Goal: Entertainment & Leisure: Consume media (video, audio)

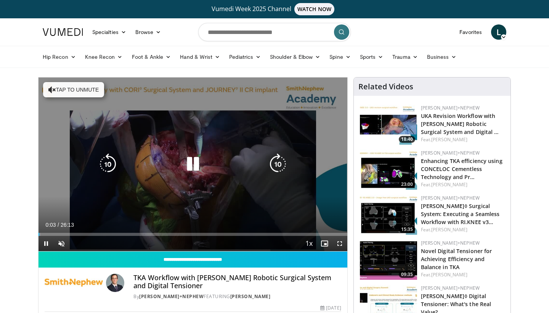
click at [122, 186] on div "10 seconds Tap to unmute" at bounding box center [193, 164] width 309 height 174
click at [124, 186] on div "10 seconds Tap to unmute" at bounding box center [193, 164] width 309 height 174
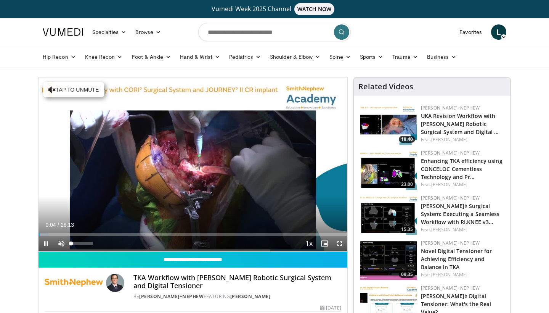
click at [63, 240] on span "Video Player" at bounding box center [61, 243] width 15 height 15
click at [341, 243] on span "Video Player" at bounding box center [339, 243] width 15 height 15
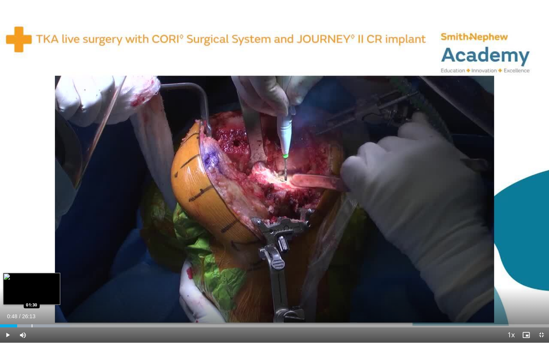
click at [32, 312] on div "Progress Bar" at bounding box center [32, 326] width 1 height 3
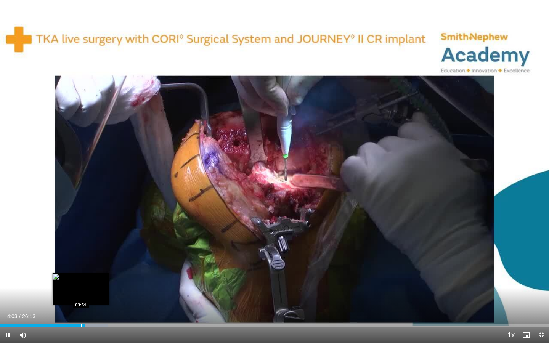
click at [81, 312] on div "Progress Bar" at bounding box center [81, 326] width 1 height 3
click at [75, 312] on div "Progress Bar" at bounding box center [75, 326] width 1 height 3
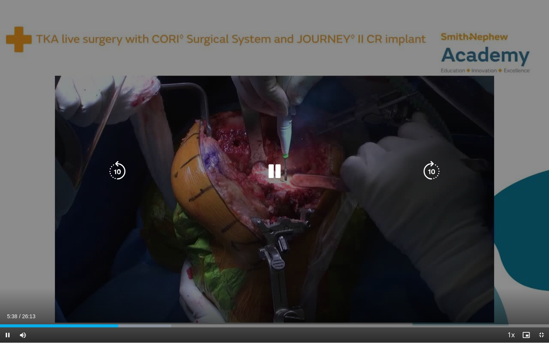
click at [274, 170] on icon "Video Player" at bounding box center [274, 171] width 21 height 21
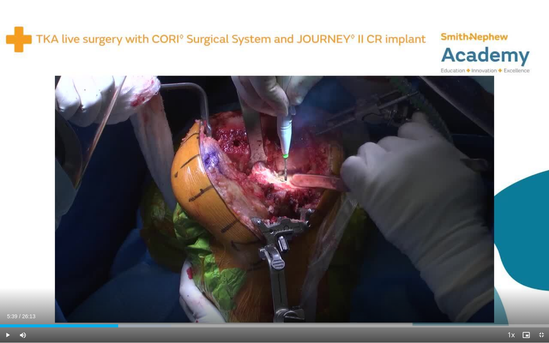
click at [541, 312] on span "Video Player" at bounding box center [541, 335] width 15 height 15
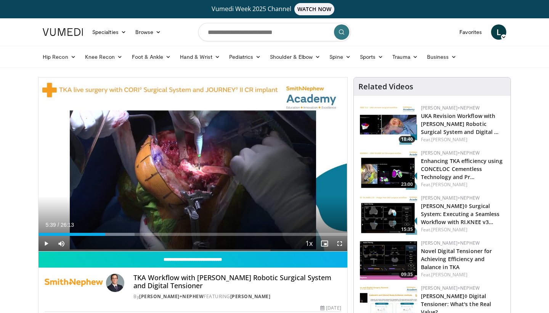
click at [45, 245] on span "Video Player" at bounding box center [46, 243] width 15 height 15
click at [340, 244] on span "Video Player" at bounding box center [339, 243] width 15 height 15
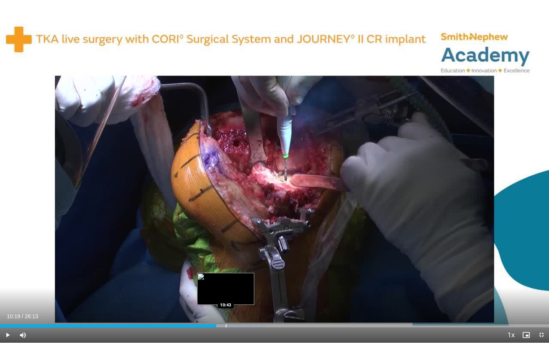
click at [226, 312] on div "Progress Bar" at bounding box center [226, 326] width 1 height 3
click at [245, 312] on div "Progress Bar" at bounding box center [245, 326] width 1 height 3
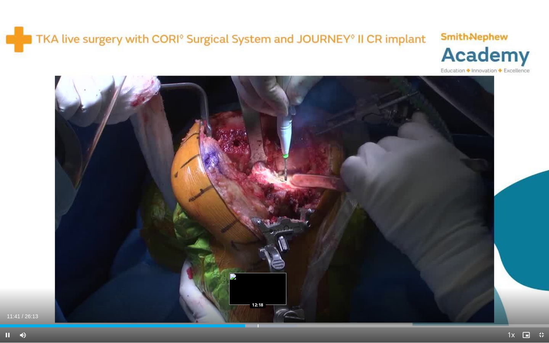
click at [258, 312] on div "Progress Bar" at bounding box center [258, 326] width 1 height 3
click at [275, 312] on div "Loaded : 56.62% 12:19 13:07" at bounding box center [274, 323] width 549 height 7
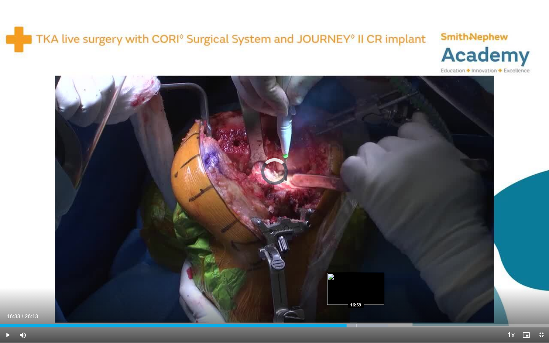
click at [356, 312] on div "Progress Bar" at bounding box center [356, 326] width 1 height 3
click at [366, 312] on div "Progress Bar" at bounding box center [366, 326] width 1 height 3
click at [360, 312] on div "Loaded : 80.05% 17:38 17:11" at bounding box center [274, 323] width 549 height 7
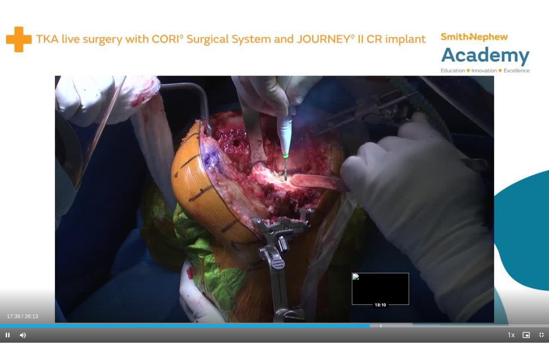
click at [381, 312] on div "Progress Bar" at bounding box center [381, 326] width 1 height 3
click at [391, 312] on div "Loaded : 80.05% 18:38 18:38" at bounding box center [274, 323] width 549 height 7
click at [384, 312] on div "Loaded : 81.96% 18:21 18:21" at bounding box center [274, 326] width 549 height 3
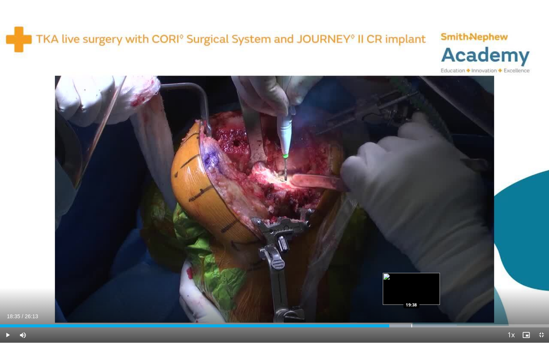
click at [411, 312] on div "Progress Bar" at bounding box center [411, 326] width 1 height 3
click at [438, 312] on div "Progress Bar" at bounding box center [438, 326] width 1 height 3
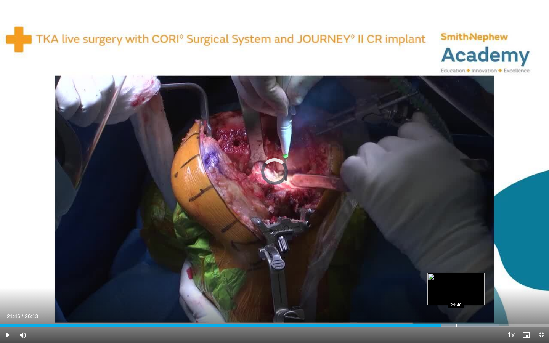
click at [456, 312] on div "Progress Bar" at bounding box center [456, 326] width 1 height 3
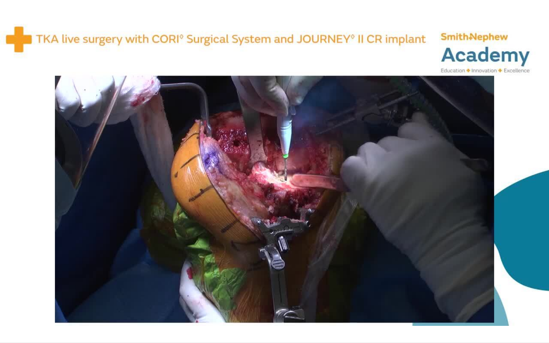
click at [481, 312] on div "10 seconds Tap to unmute" at bounding box center [274, 171] width 549 height 343
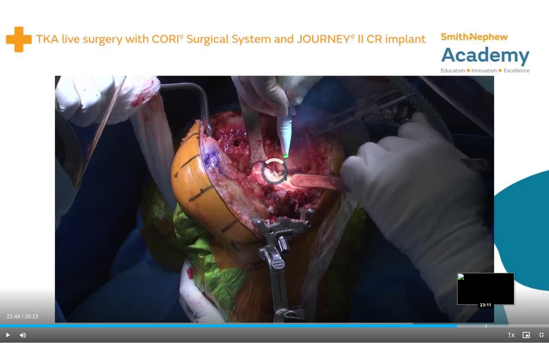
click at [486, 312] on div "Progress Bar" at bounding box center [486, 326] width 1 height 3
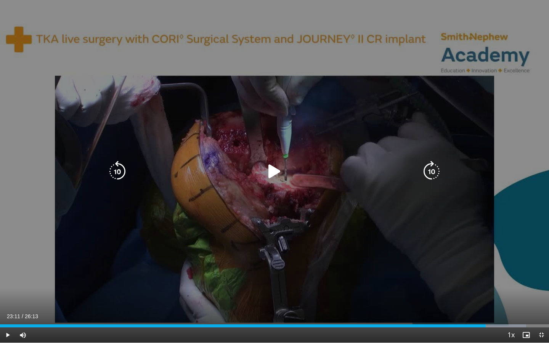
click at [275, 177] on icon "Video Player" at bounding box center [274, 171] width 21 height 21
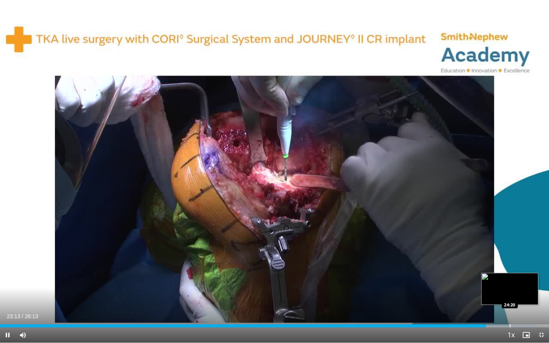
click at [510, 312] on div "Progress Bar" at bounding box center [510, 326] width 1 height 3
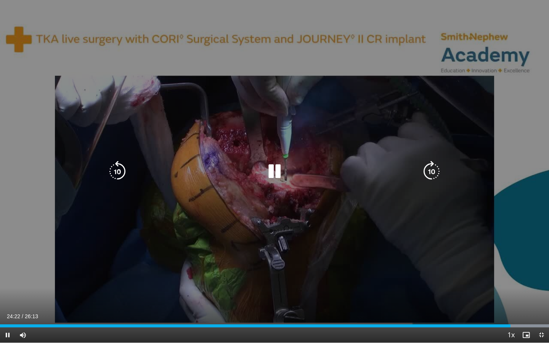
click at [273, 170] on icon "Video Player" at bounding box center [274, 171] width 21 height 21
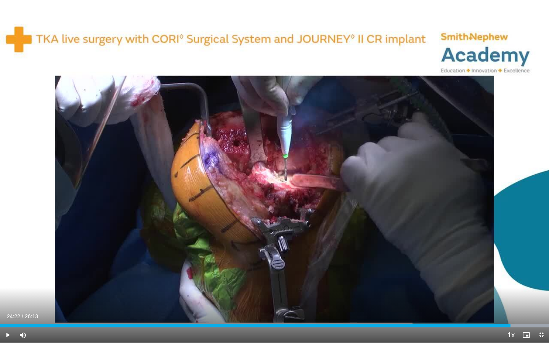
click at [541, 312] on span "Video Player" at bounding box center [541, 335] width 15 height 15
